Goal: Transaction & Acquisition: Purchase product/service

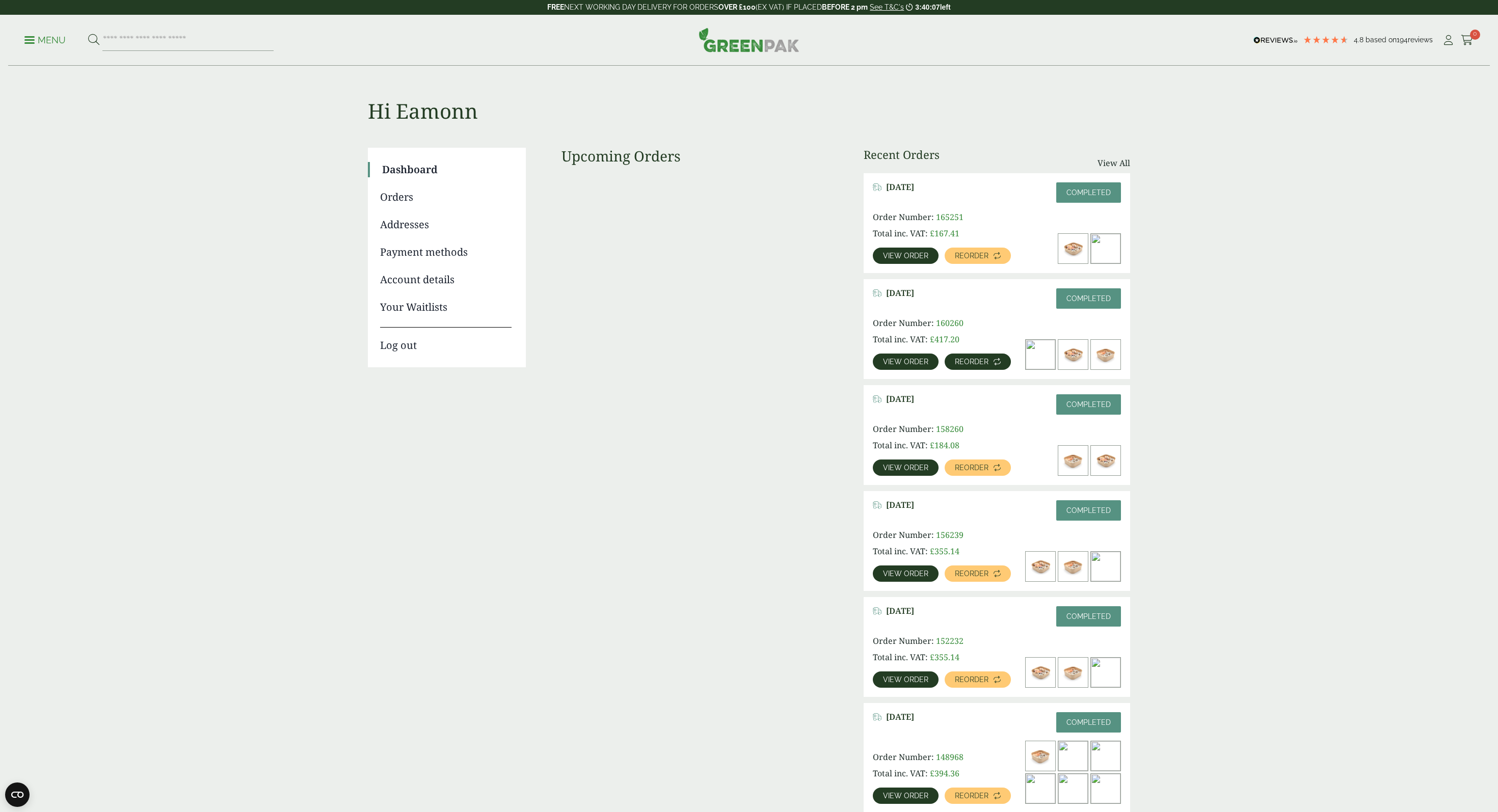
click at [969, 362] on span "Reorder" at bounding box center [972, 362] width 34 height 7
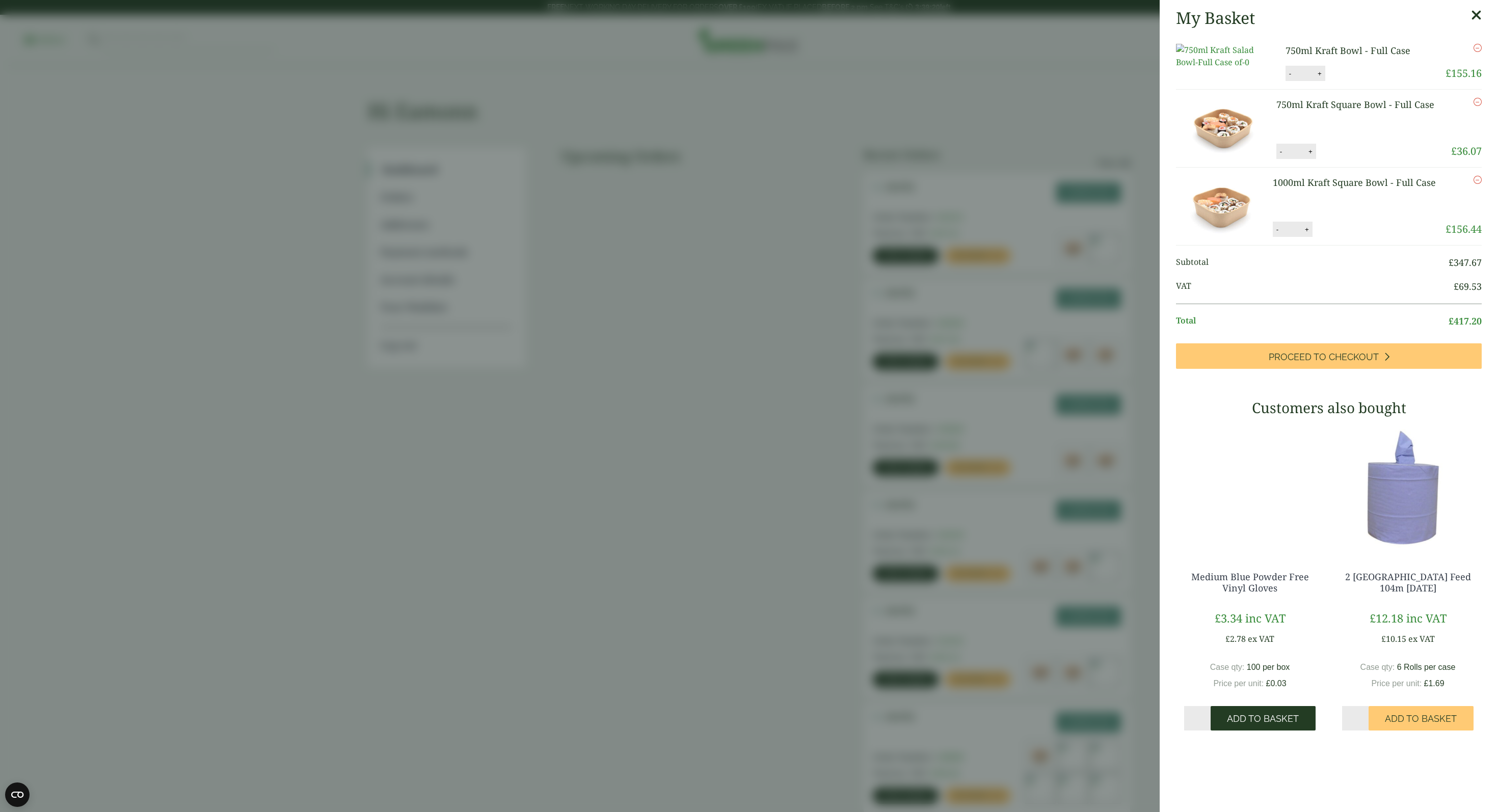
click at [1247, 724] on span "Add to Basket" at bounding box center [1263, 718] width 72 height 11
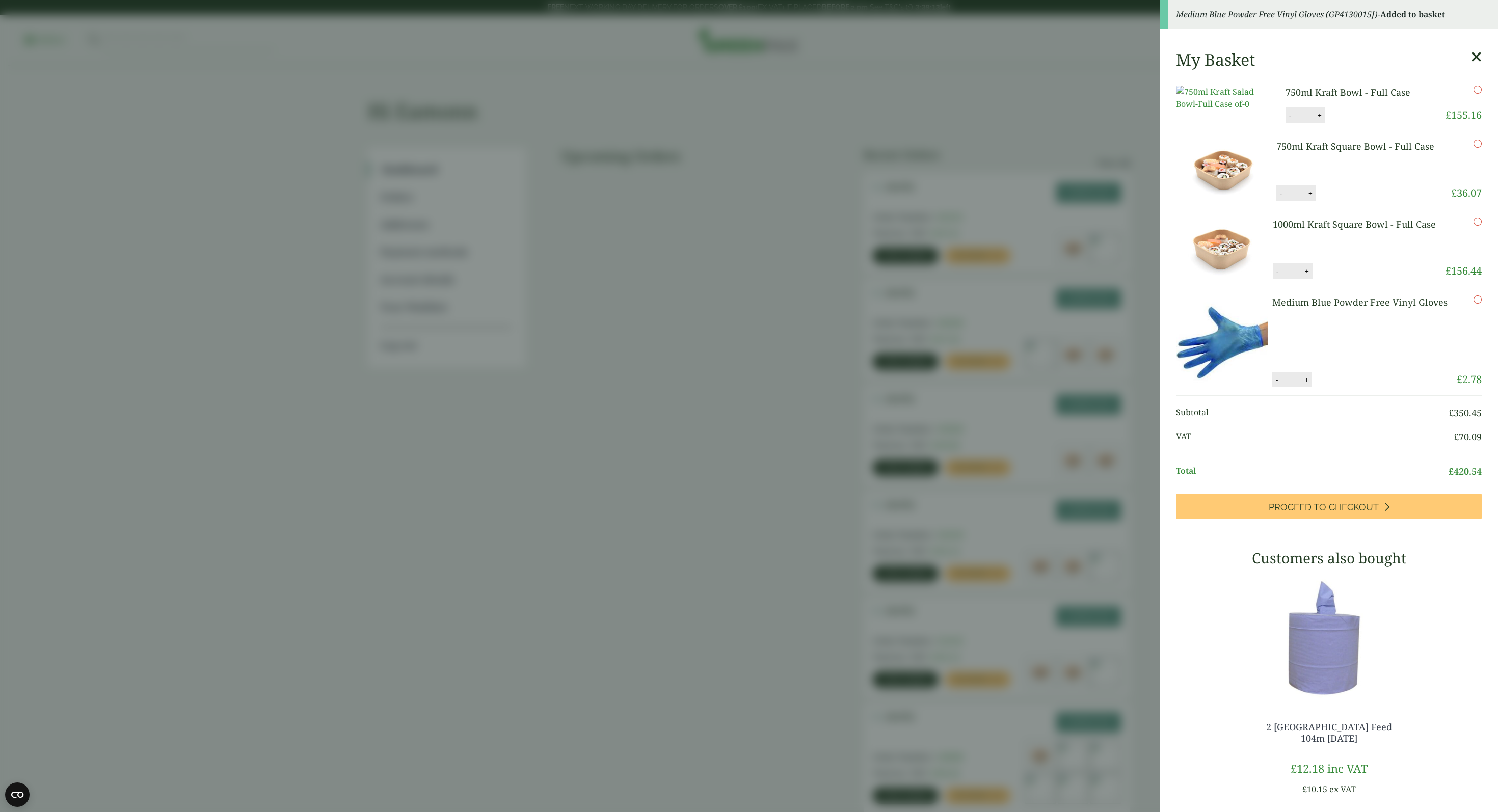
click at [666, 584] on aside "Medium Blue Powder Free Vinyl Gloves (GP4130015J) - Added to basket My Basket 7…" at bounding box center [749, 406] width 1498 height 812
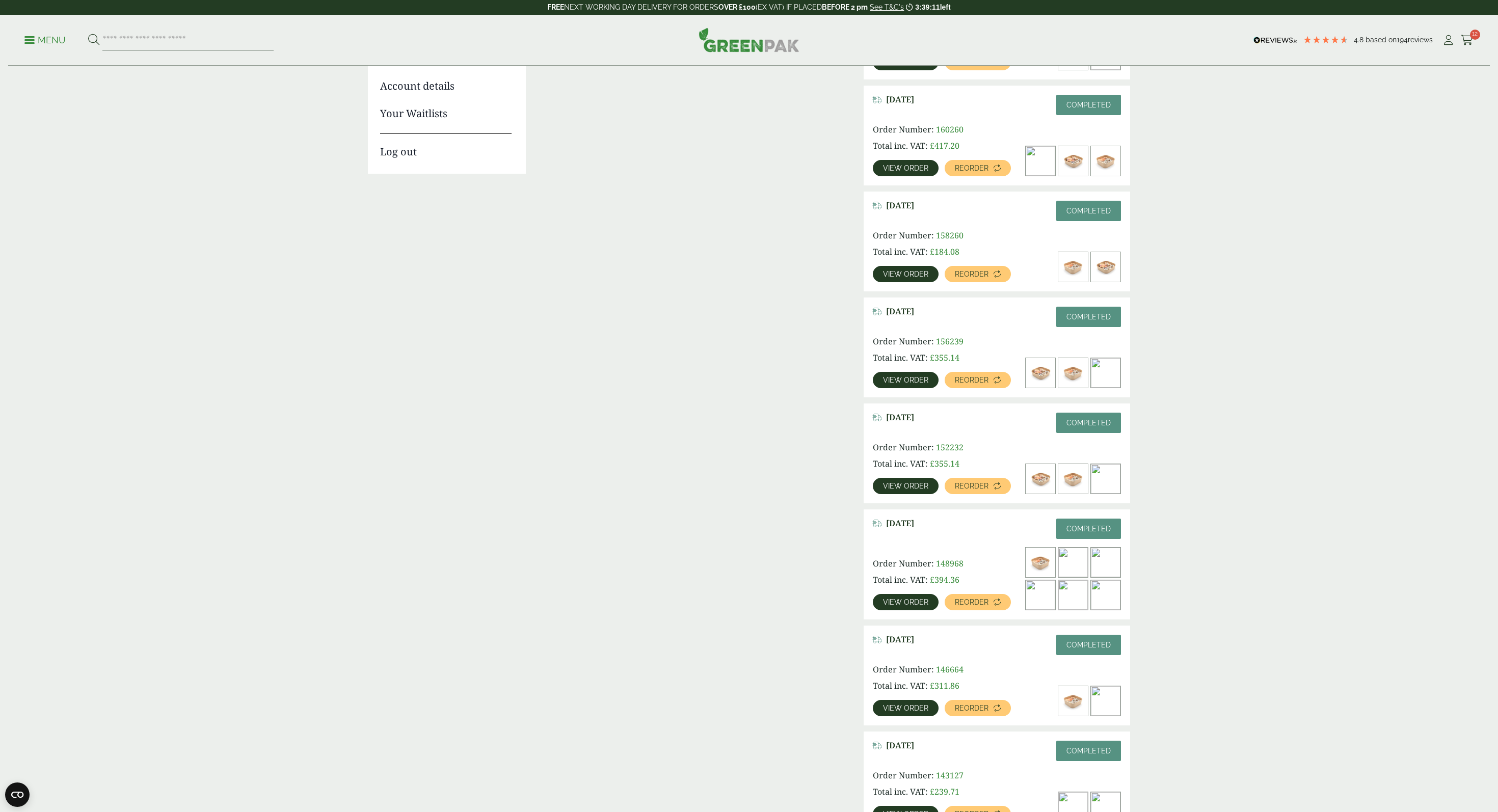
scroll to position [192, 0]
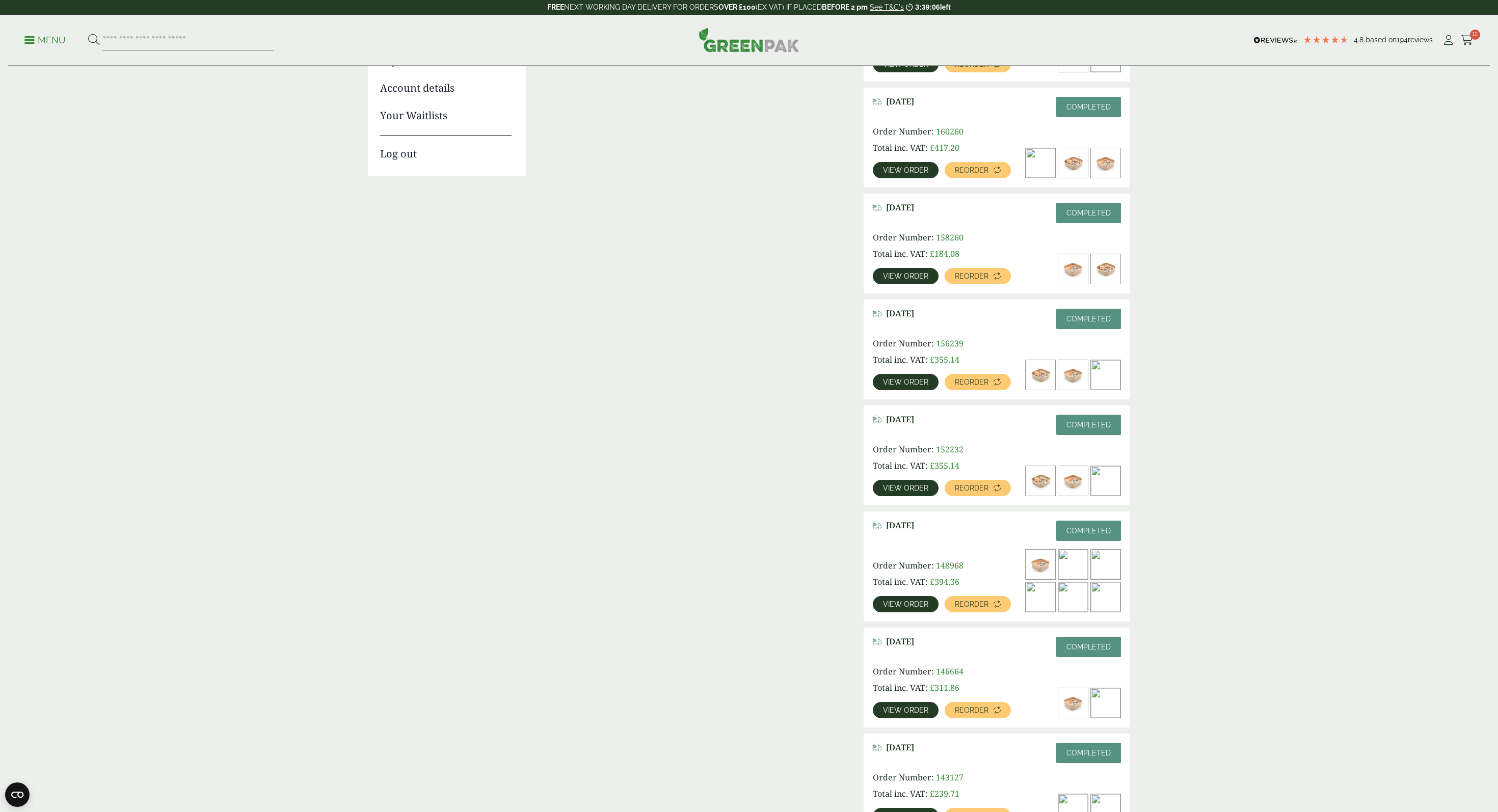
click at [897, 486] on span "View order" at bounding box center [906, 488] width 45 height 7
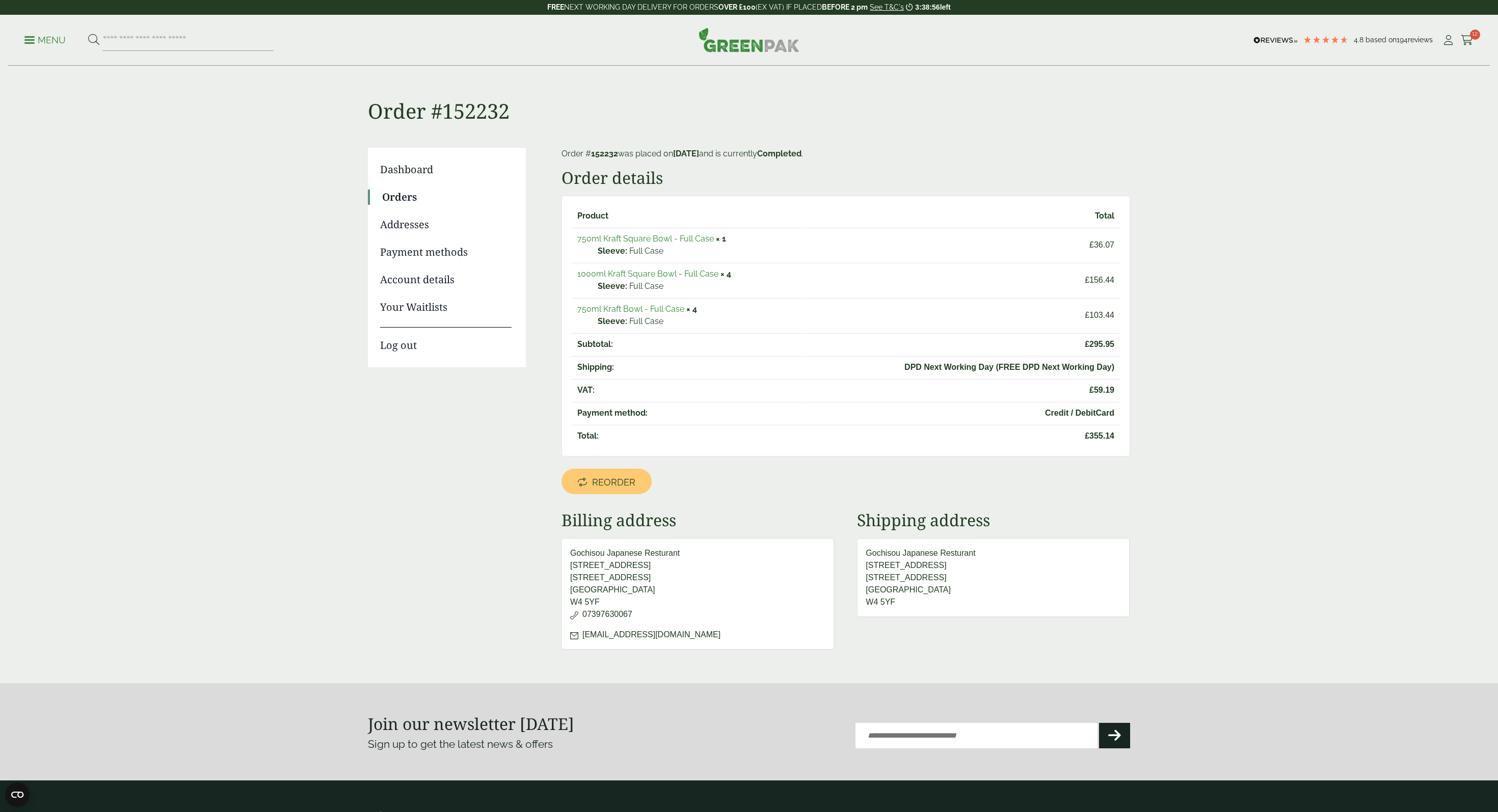
click at [1265, 432] on main "Order #152232 Dashboard Orders Addresses Payment methods Account details Your W…" at bounding box center [749, 341] width 1498 height 683
click at [618, 306] on link "750ml Kraft Bowl - Full Case" at bounding box center [631, 309] width 107 height 9
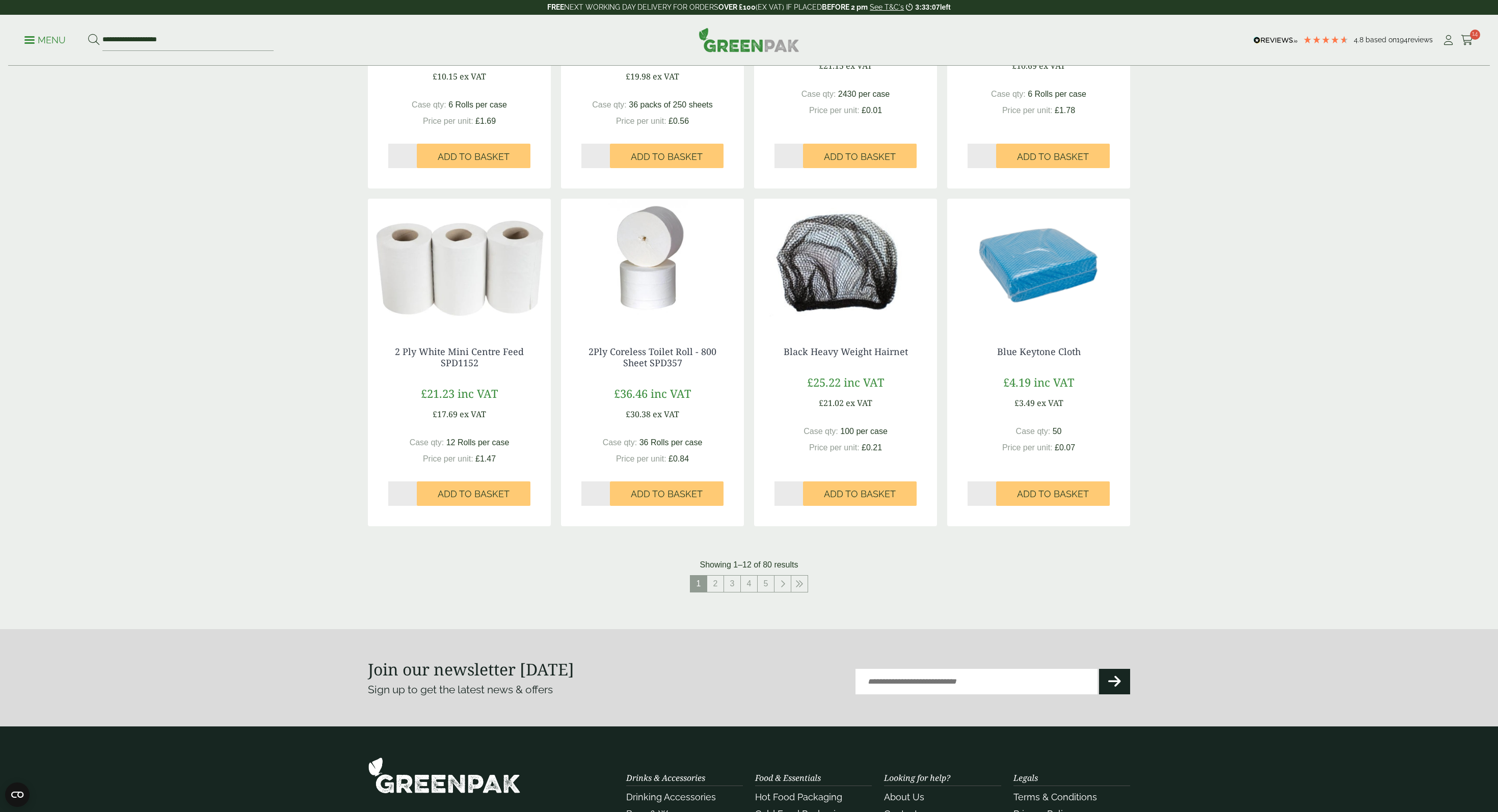
scroll to position [709, 0]
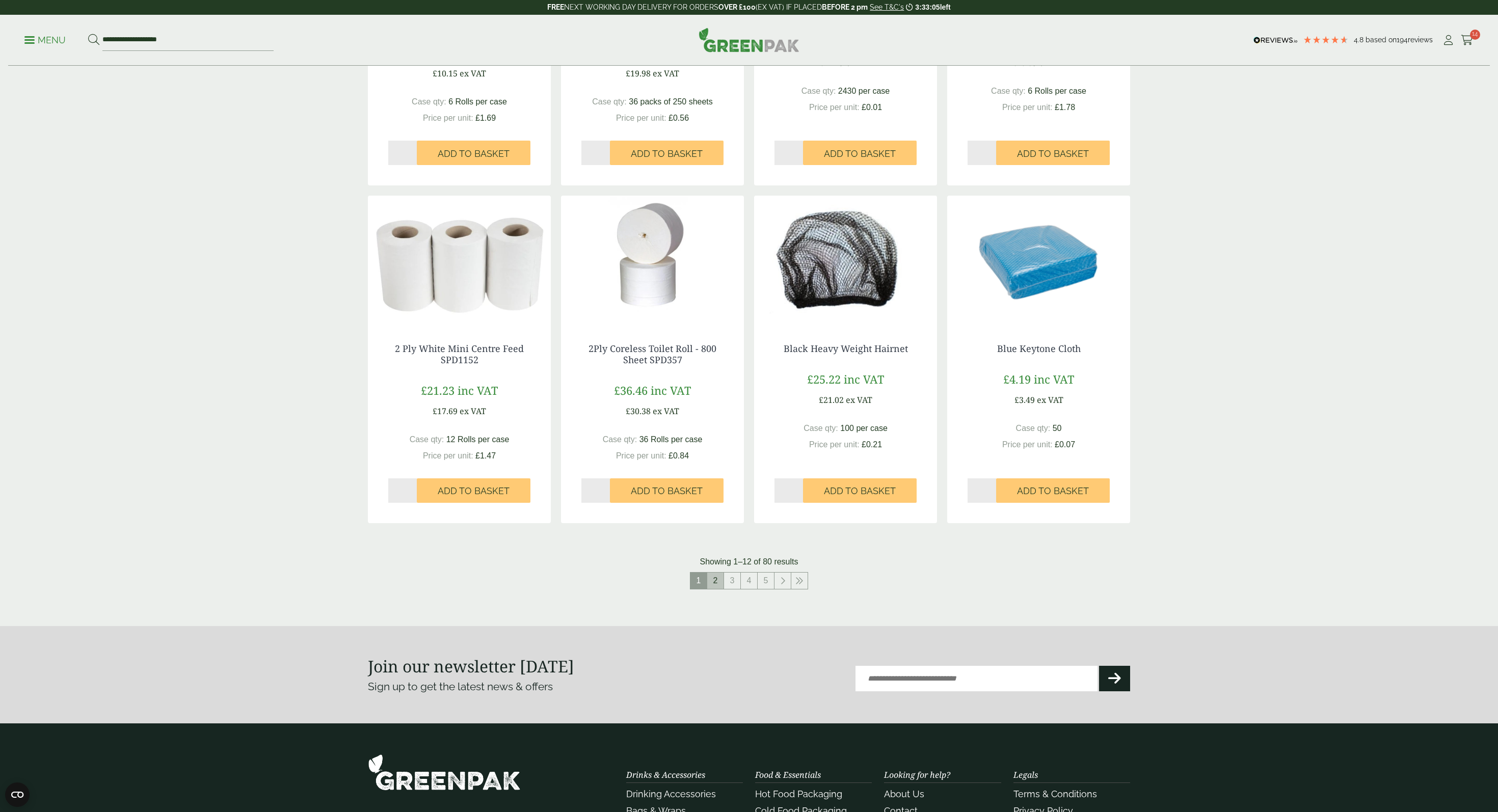
click at [716, 581] on link "2" at bounding box center [716, 581] width 17 height 16
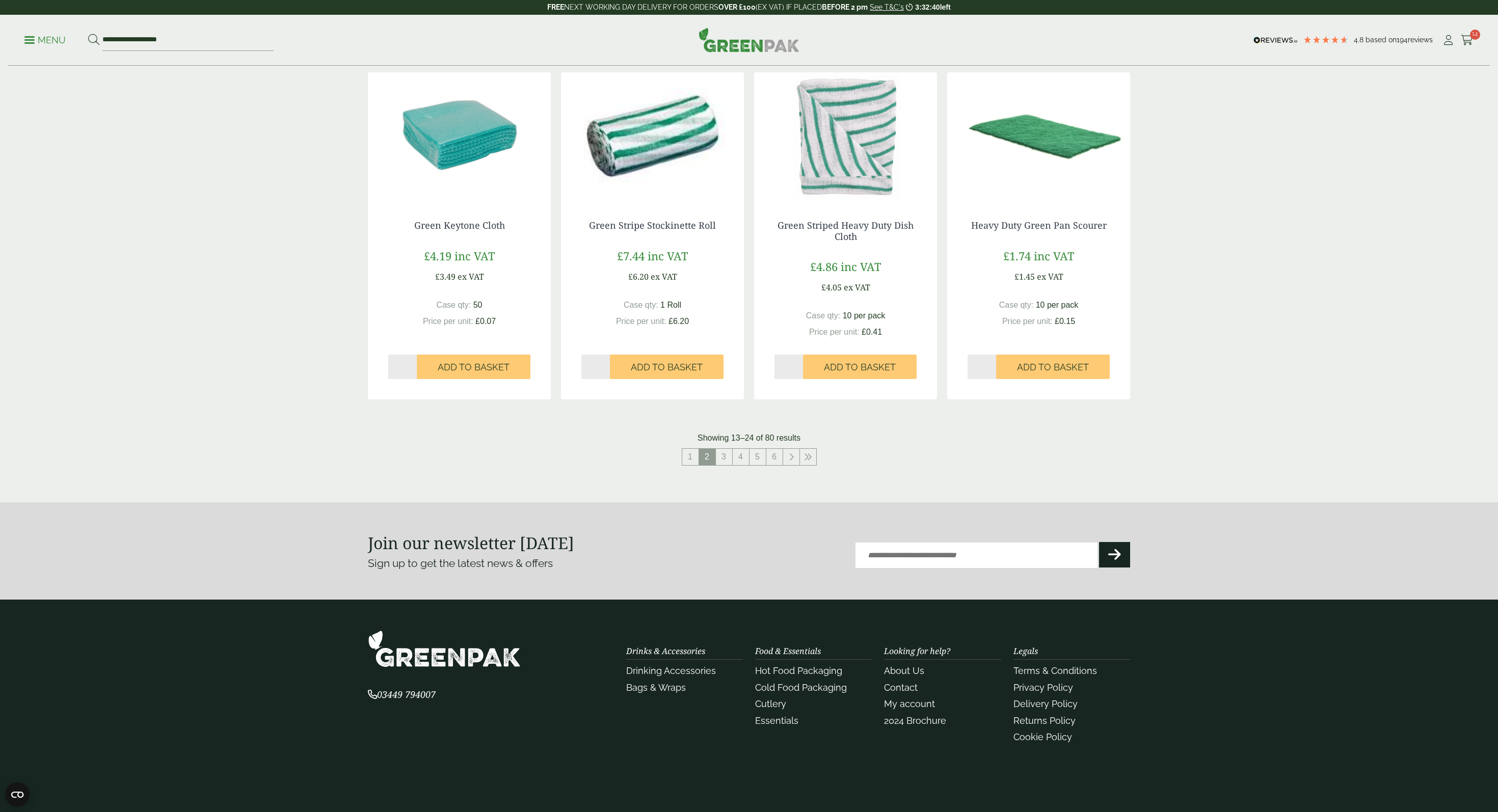
scroll to position [861, 0]
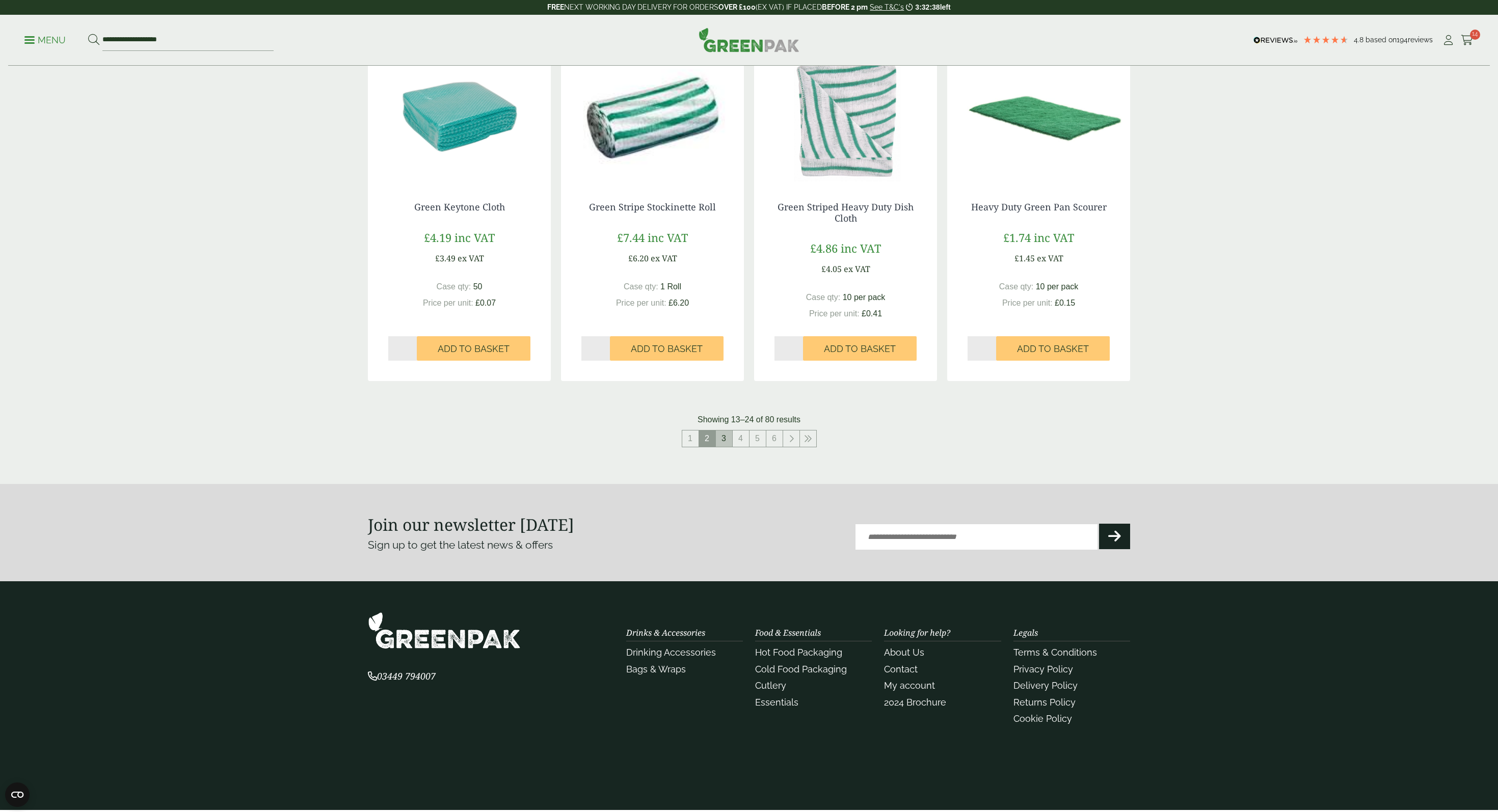
click at [727, 439] on link "3" at bounding box center [724, 438] width 17 height 16
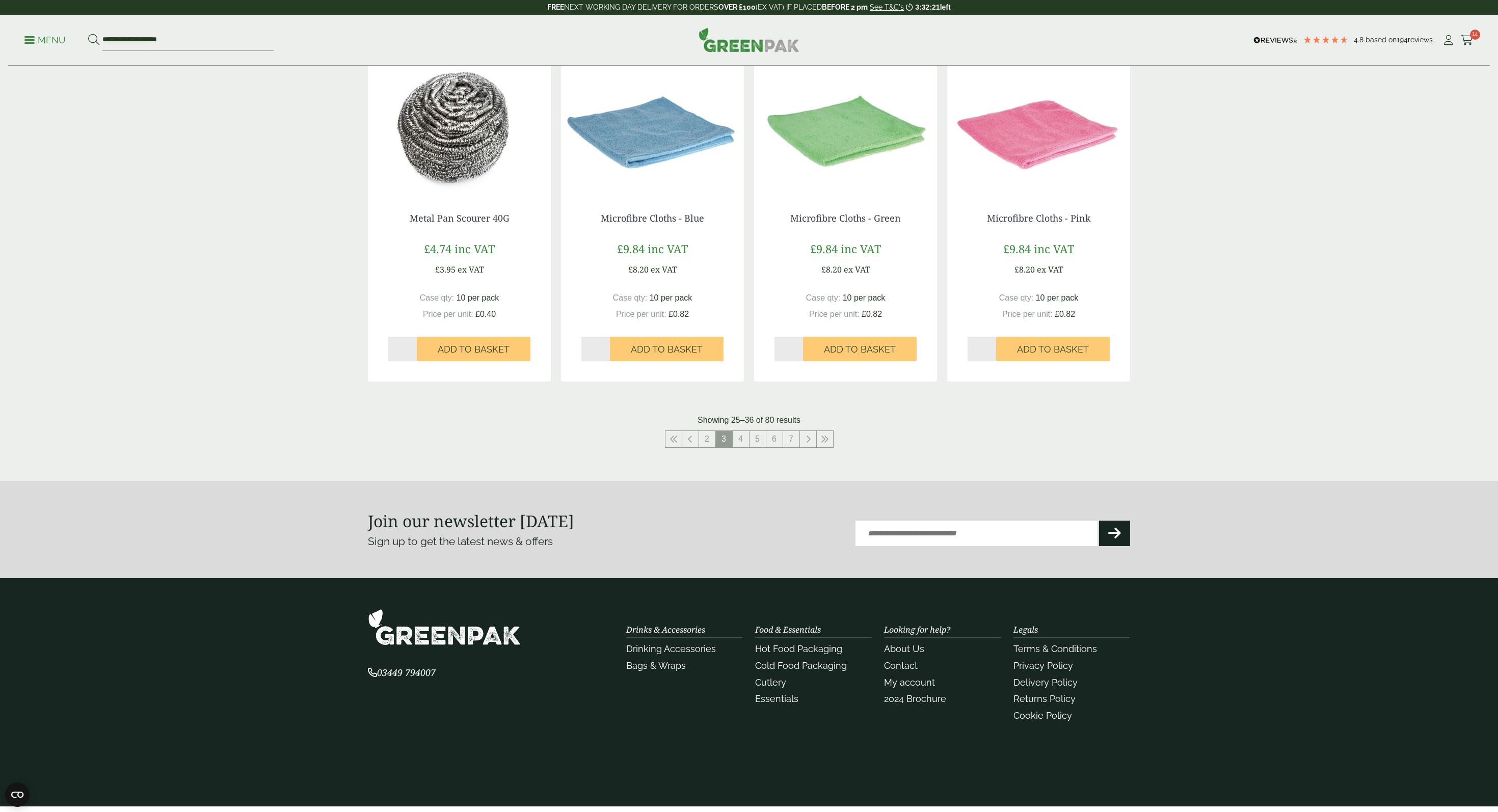
scroll to position [890, 0]
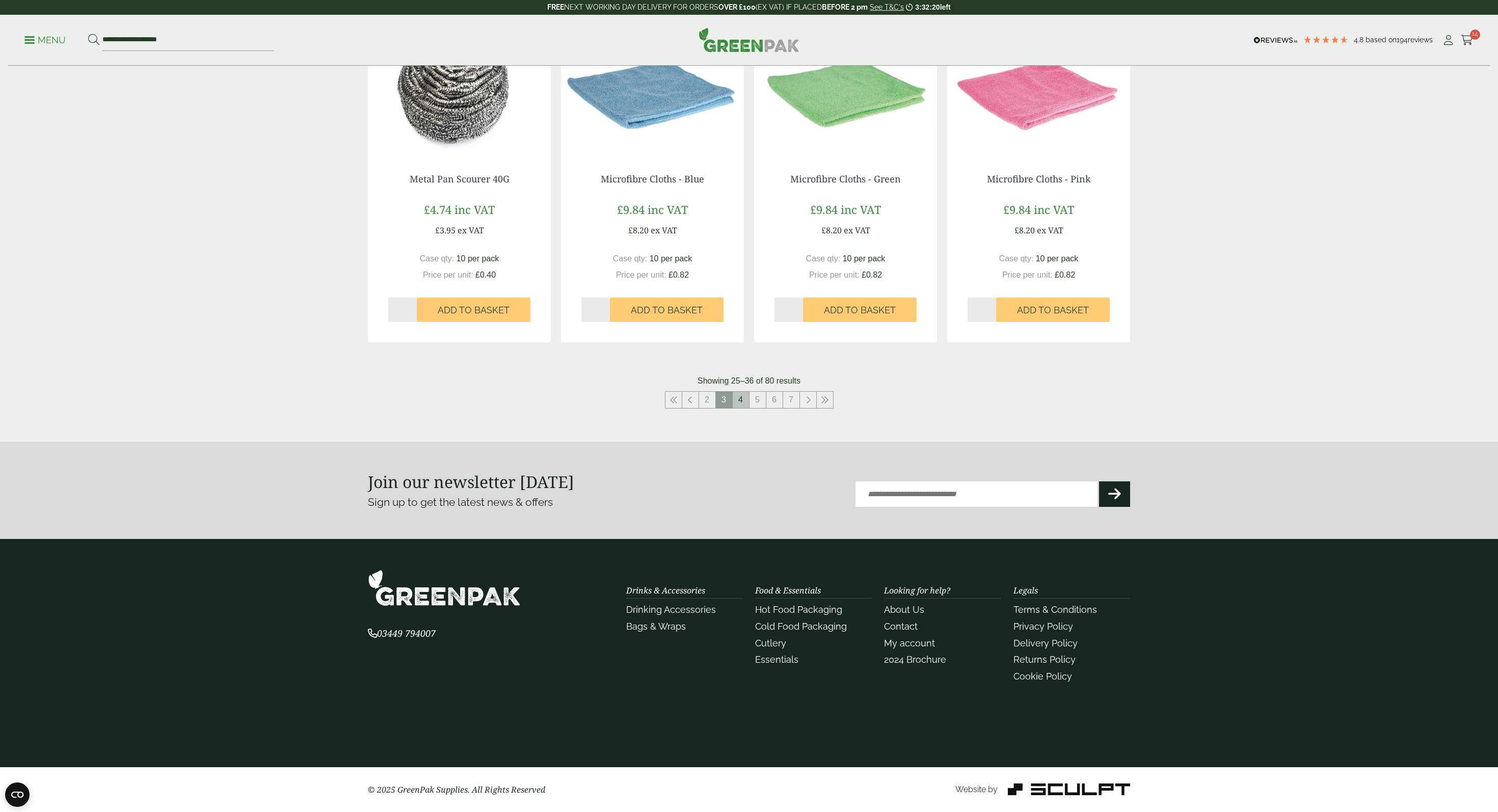
click at [742, 400] on link "4" at bounding box center [741, 400] width 17 height 16
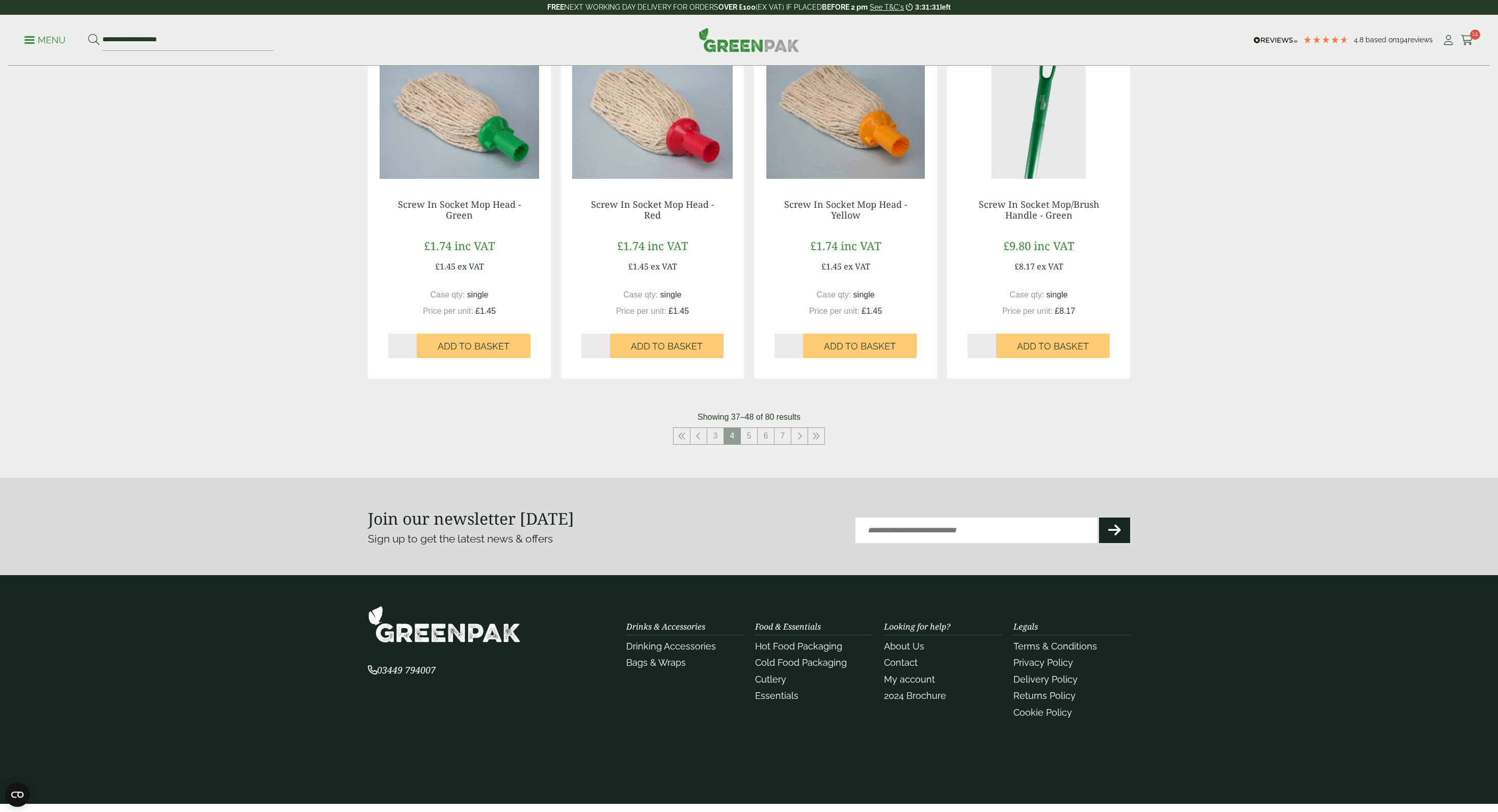
scroll to position [900, 0]
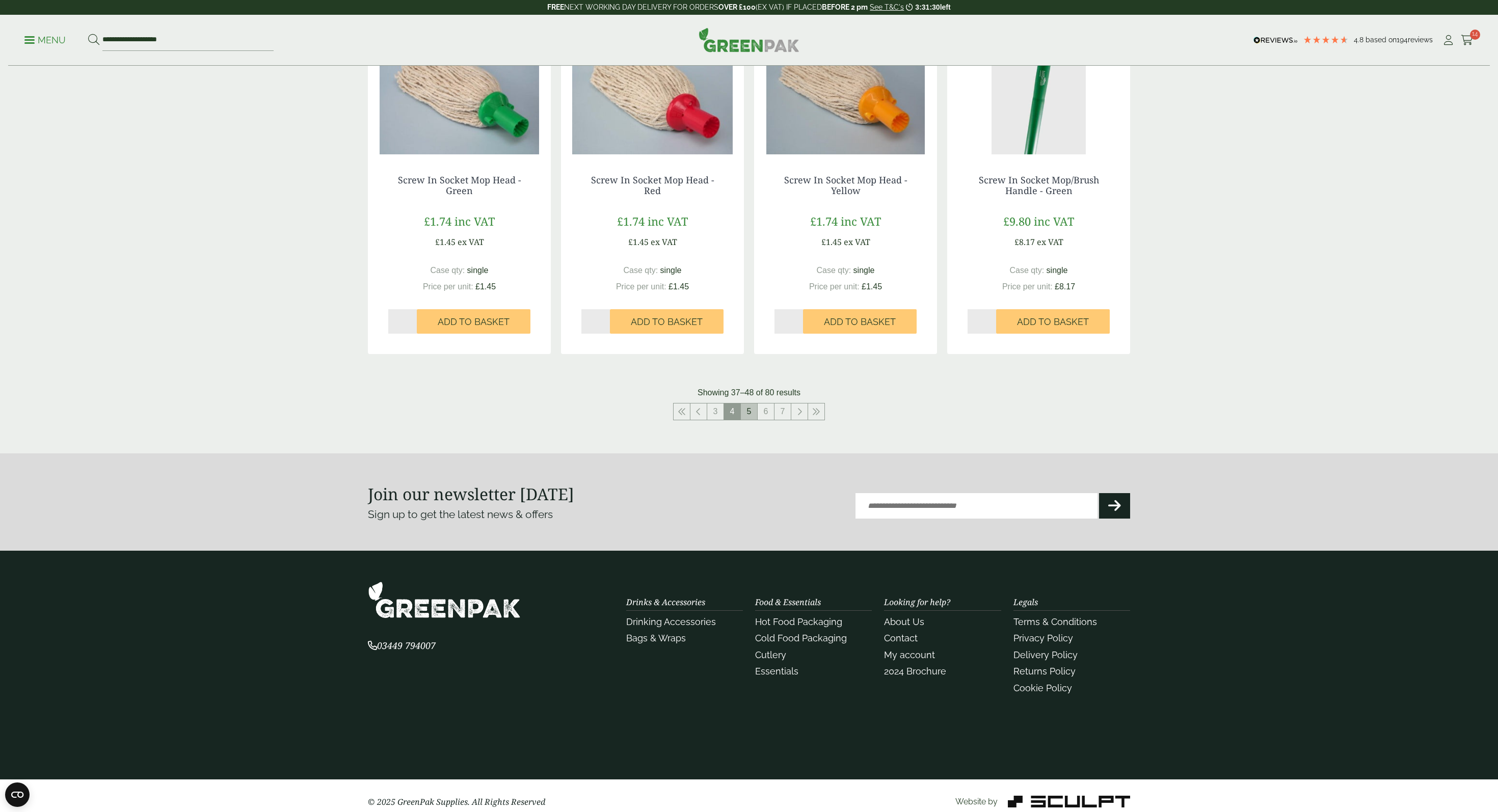
click at [749, 411] on link "5" at bounding box center [749, 412] width 17 height 16
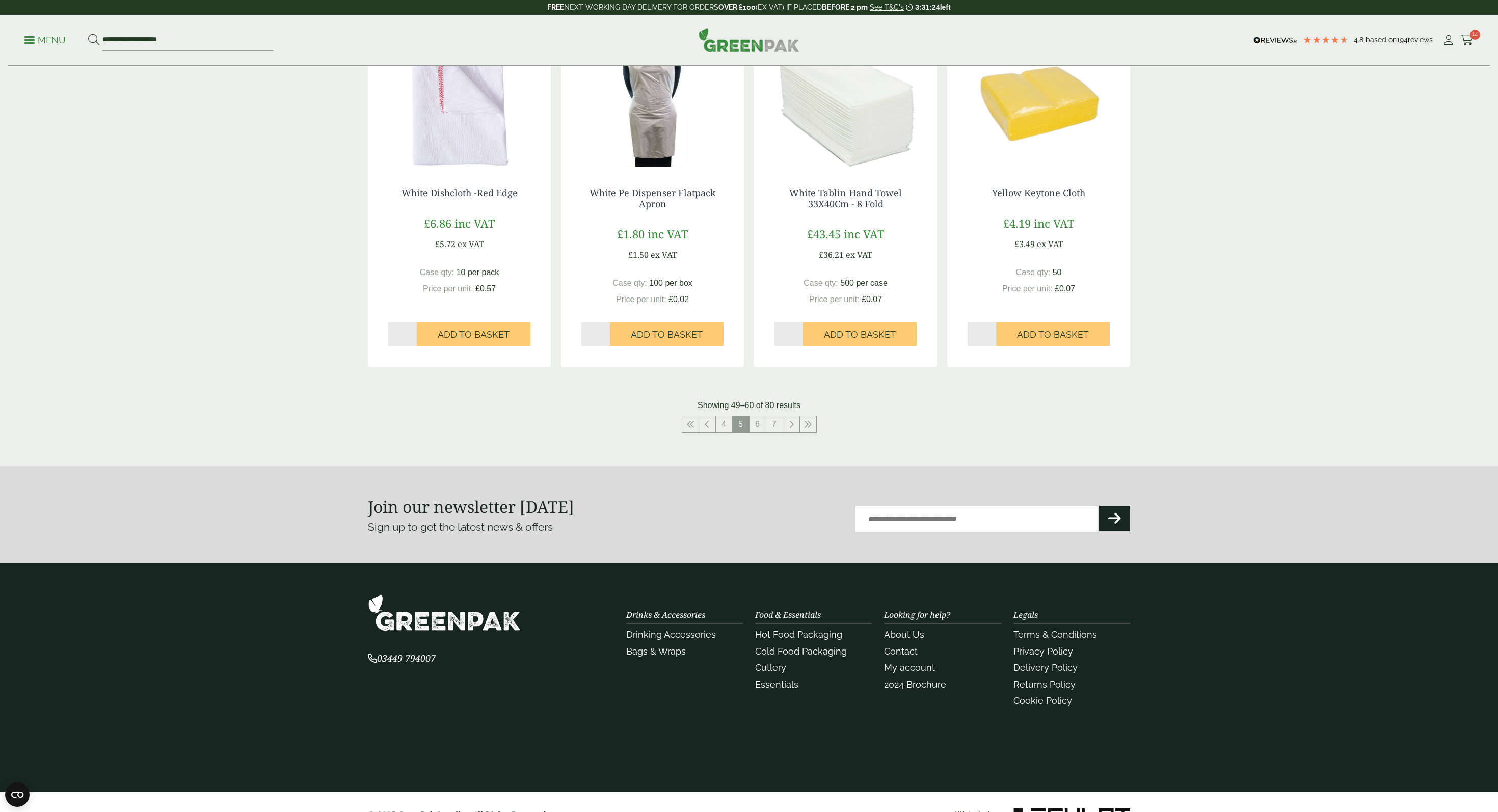
scroll to position [901, 0]
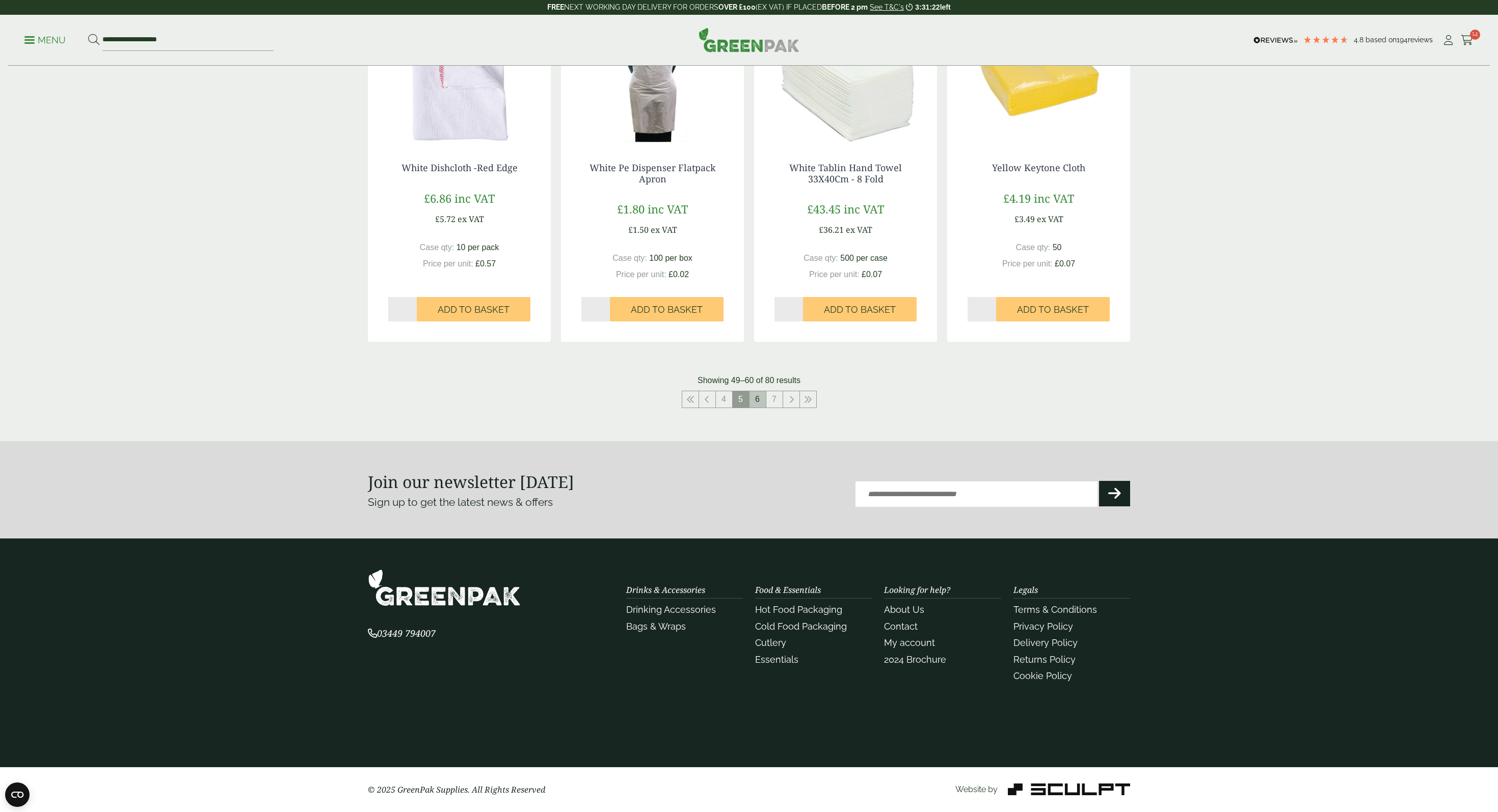
click at [760, 400] on link "6" at bounding box center [758, 400] width 17 height 16
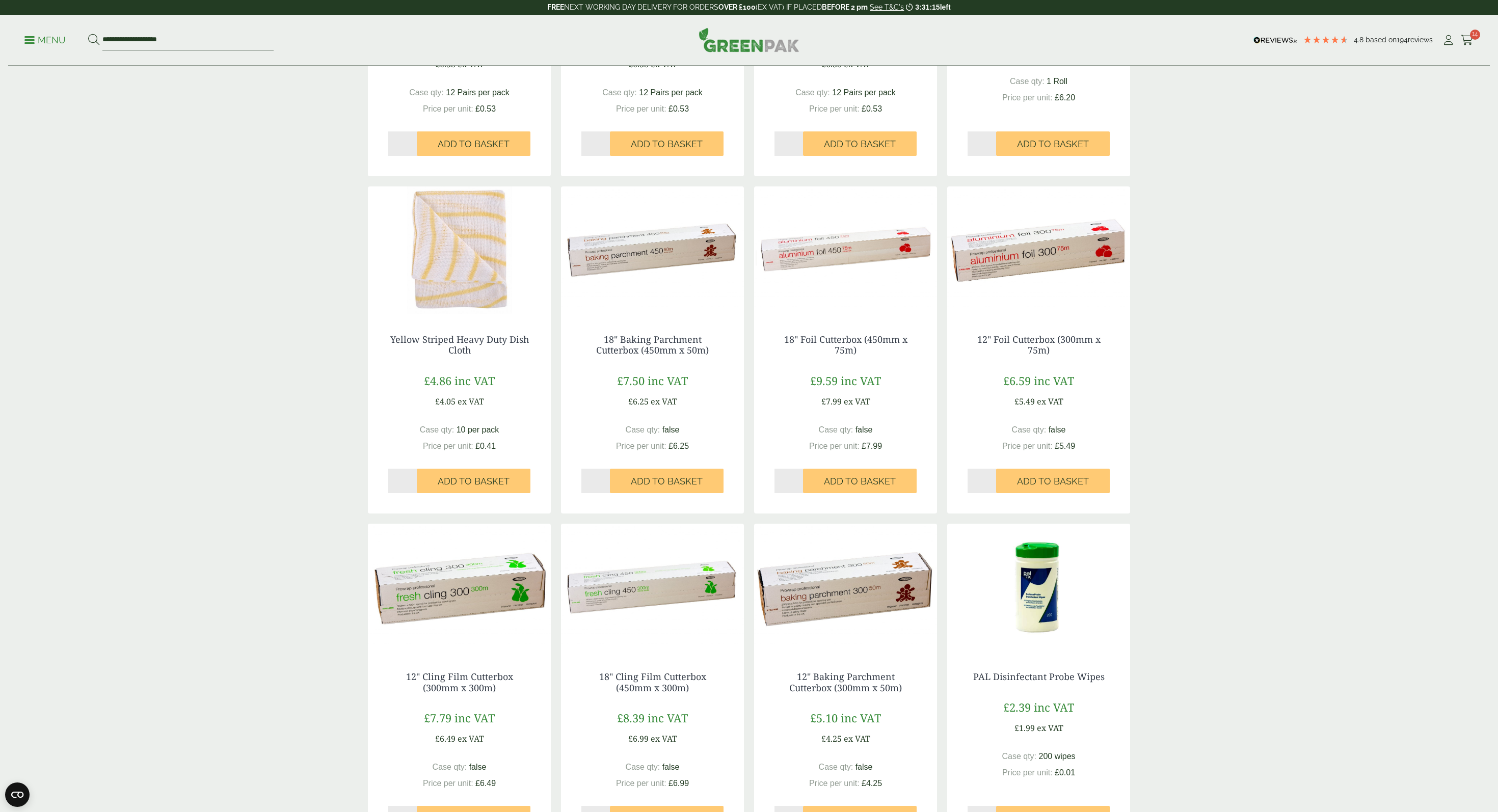
scroll to position [901, 0]
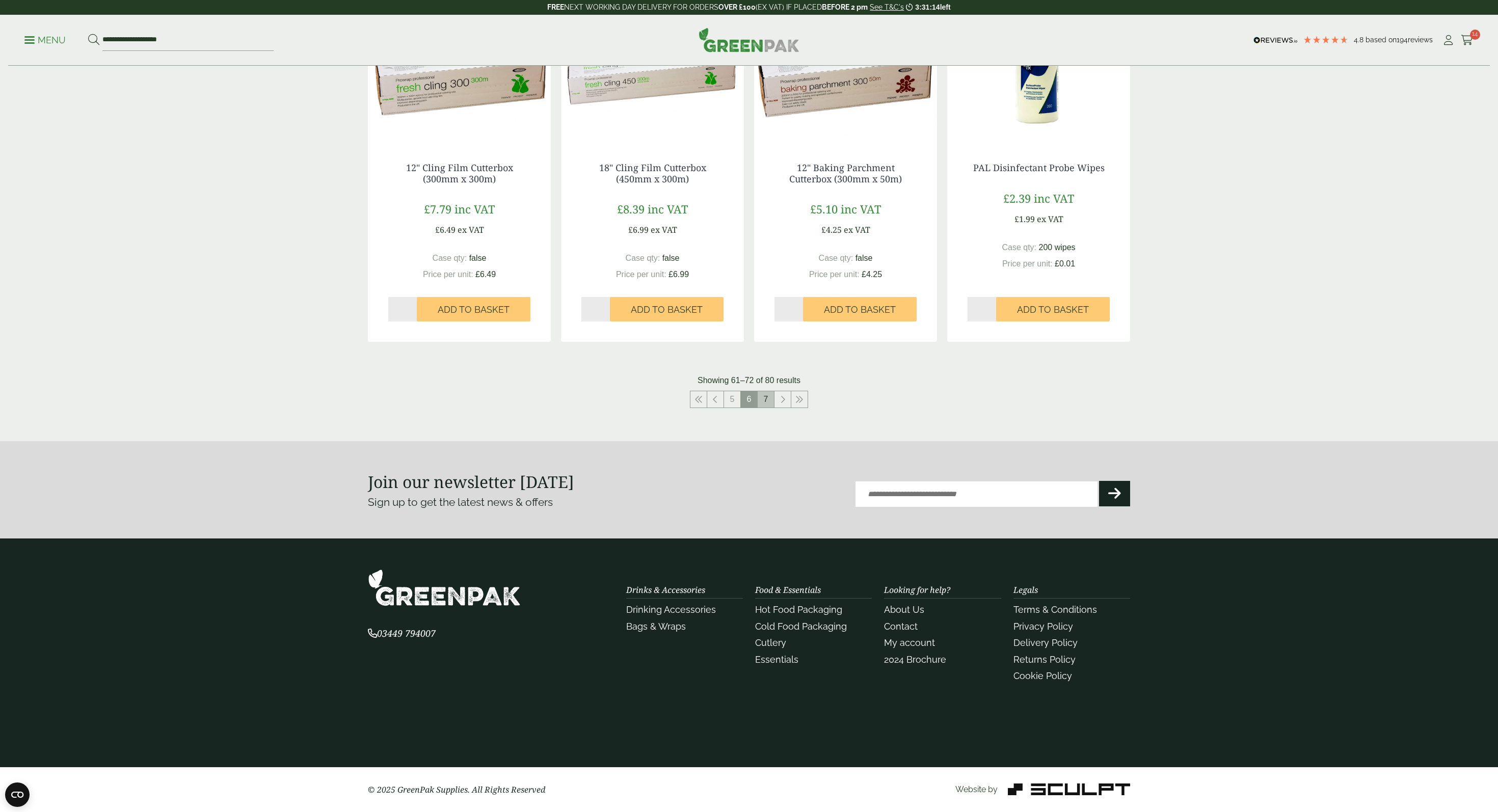
click at [766, 404] on link "7" at bounding box center [766, 400] width 17 height 16
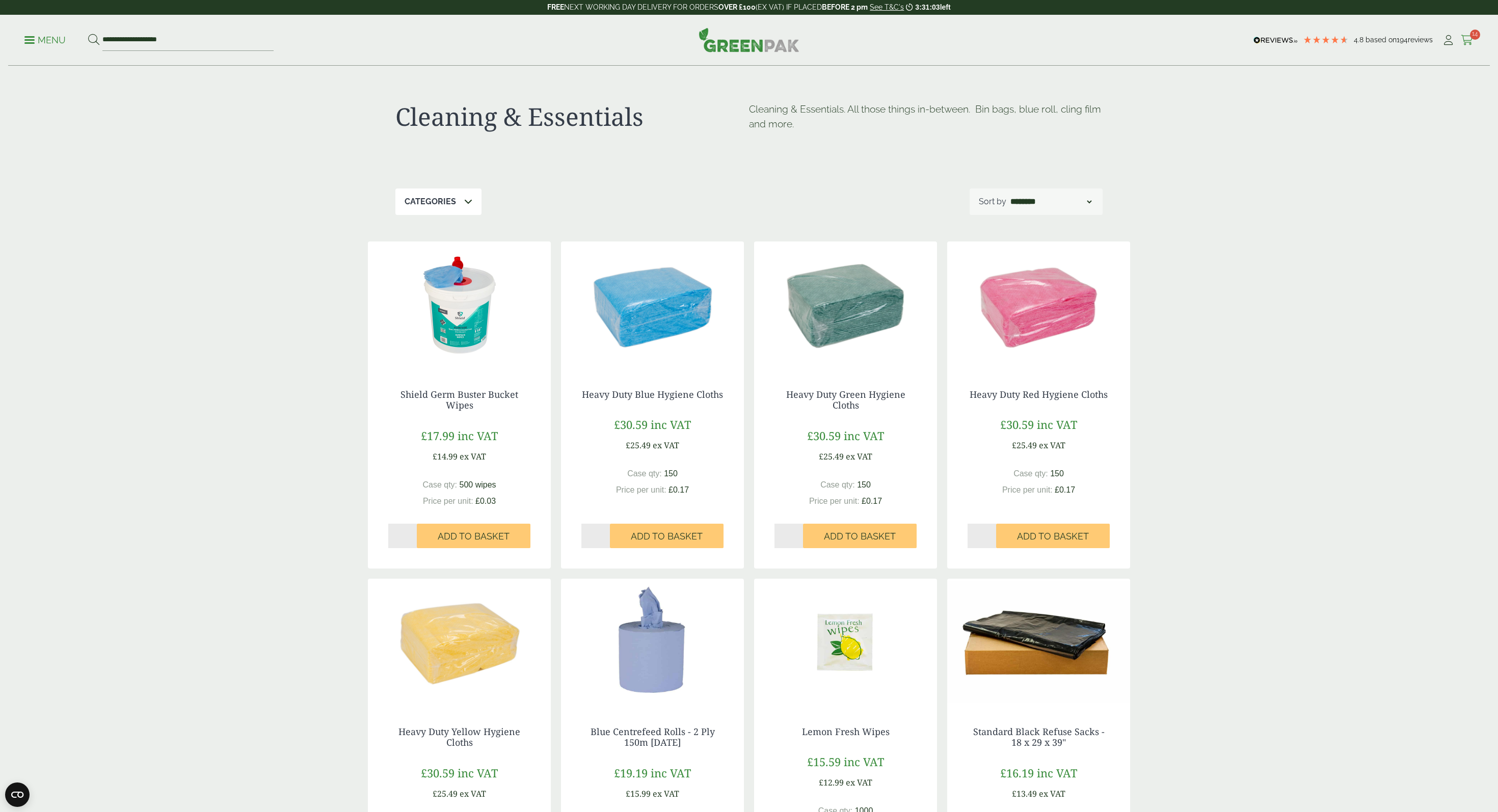
click at [1468, 39] on icon at bounding box center [1467, 40] width 13 height 10
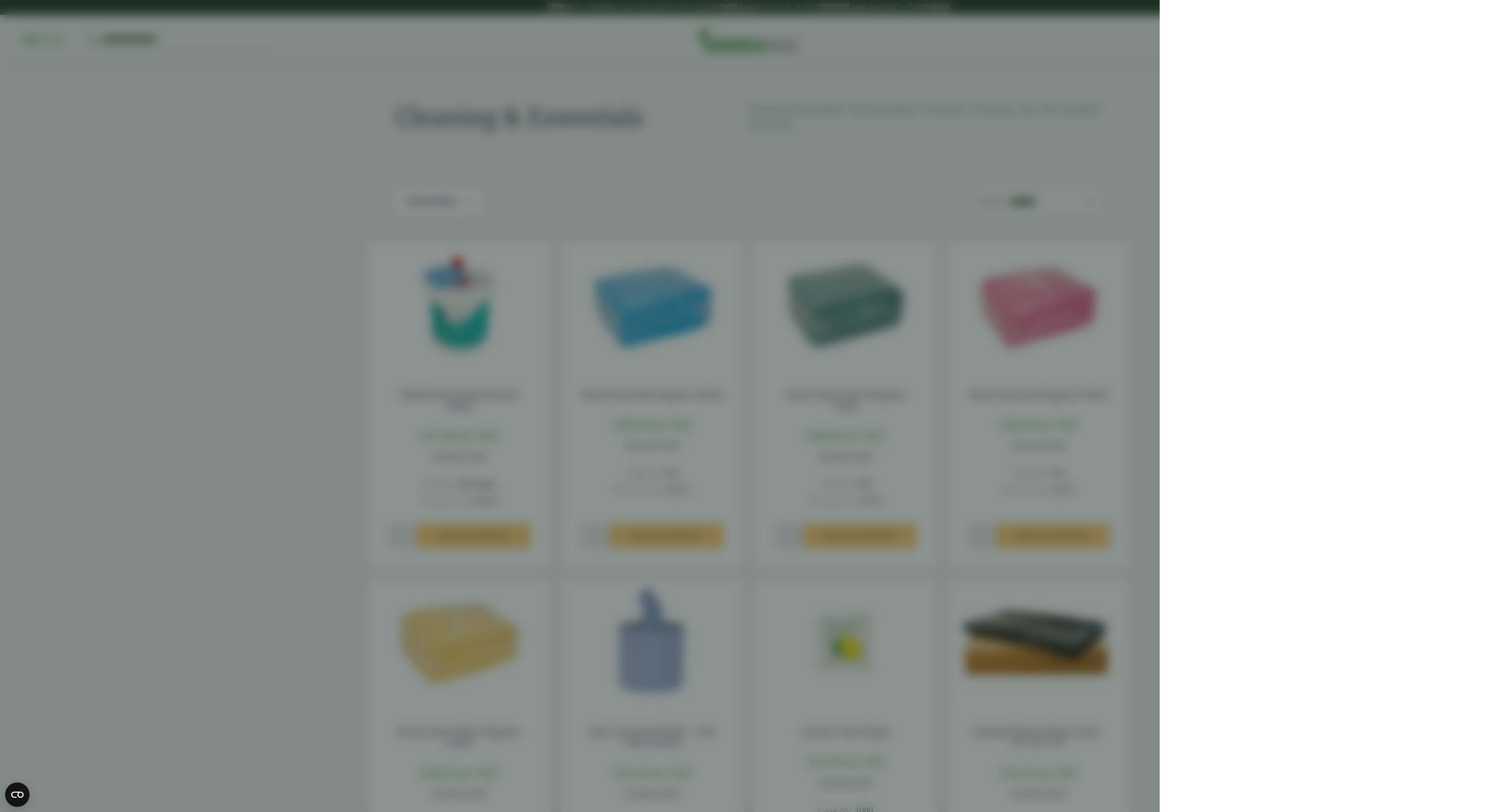
click at [712, 153] on aside at bounding box center [749, 406] width 1498 height 812
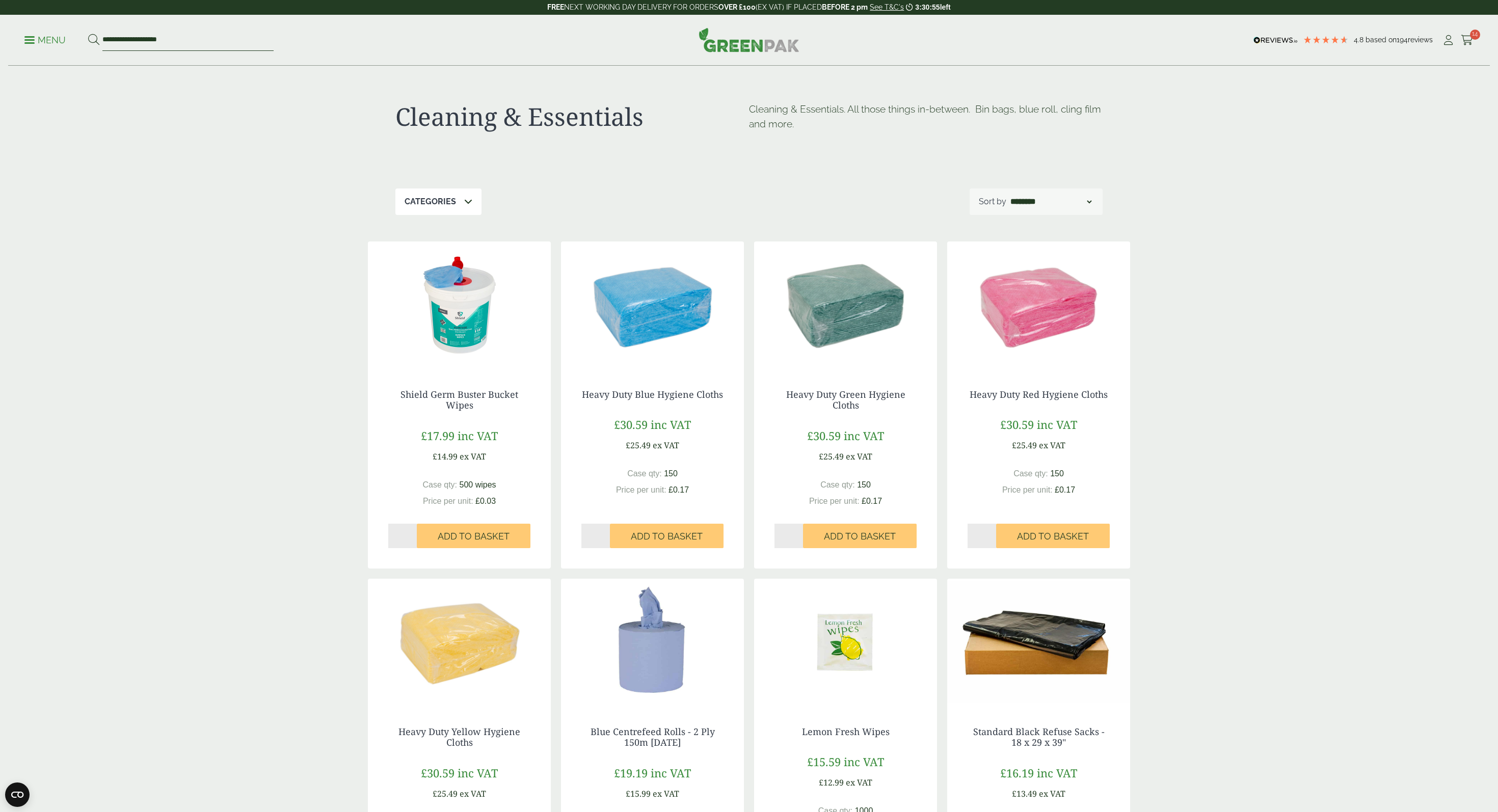
click at [137, 39] on input "**********" at bounding box center [188, 40] width 171 height 21
click at [33, 42] on link "Menu" at bounding box center [45, 39] width 41 height 10
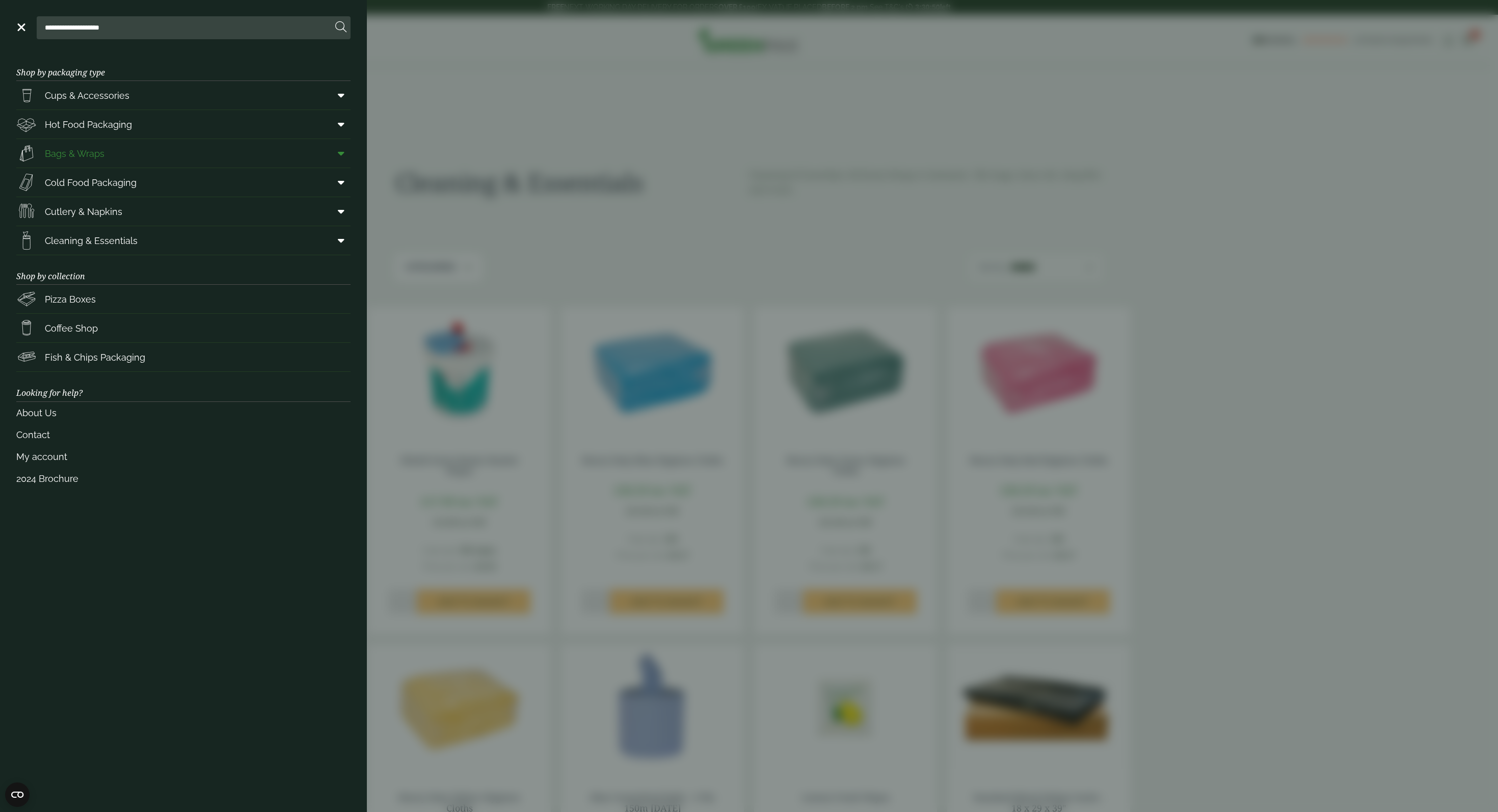
click at [338, 154] on icon at bounding box center [341, 153] width 6 height 10
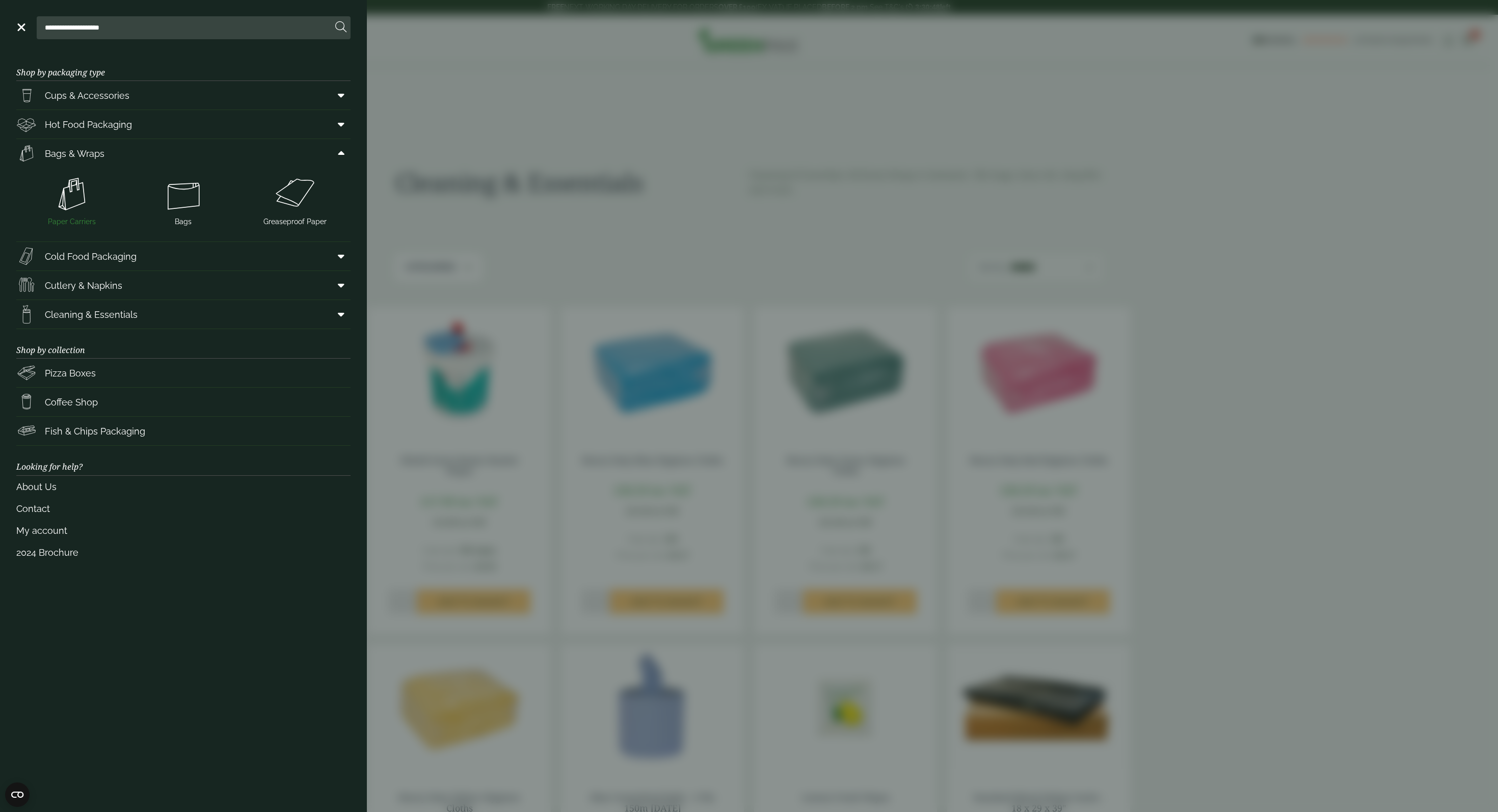
click at [64, 196] on img at bounding box center [72, 194] width 103 height 41
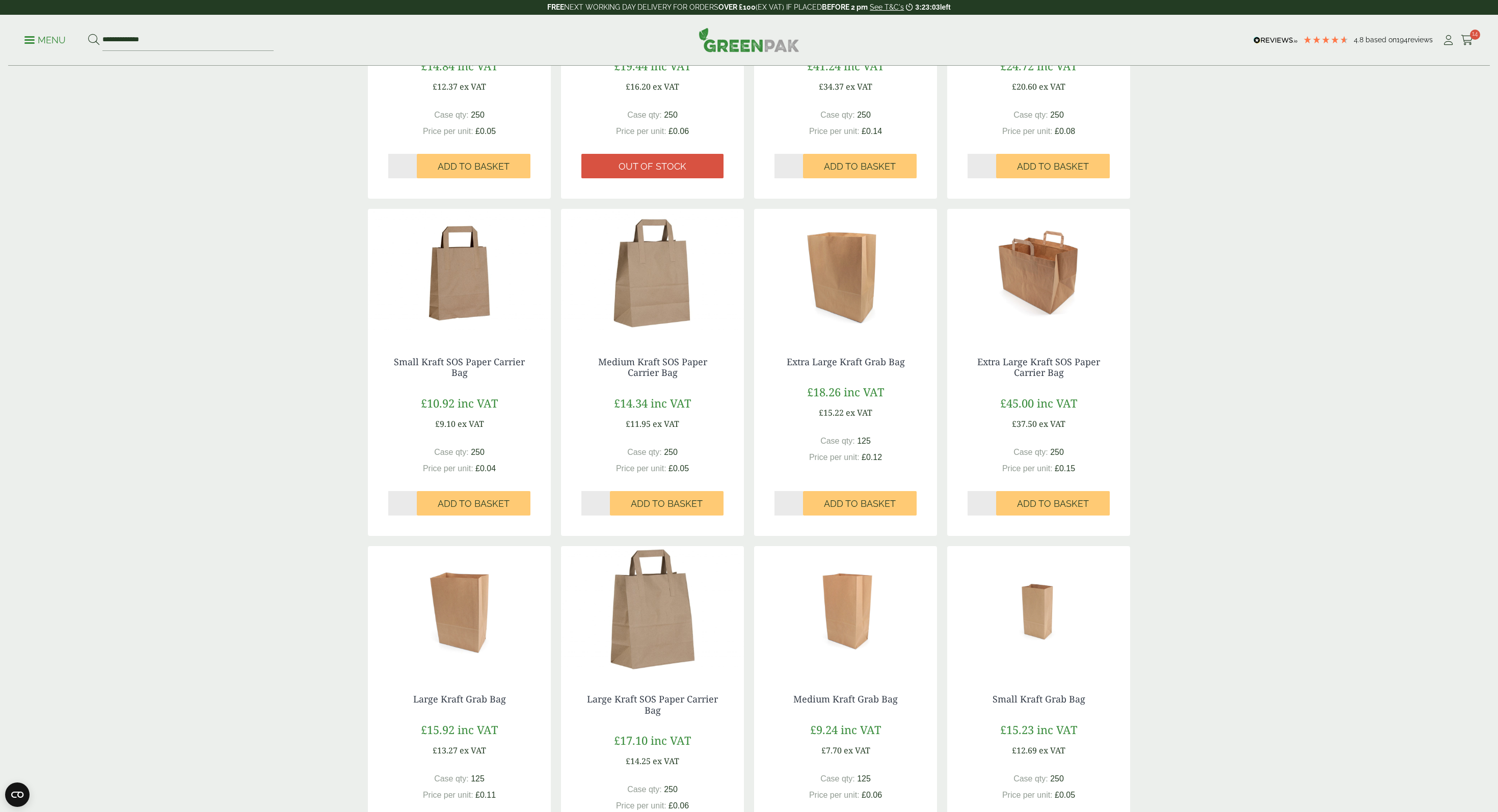
scroll to position [398, 0]
